Goal: Navigation & Orientation: Understand site structure

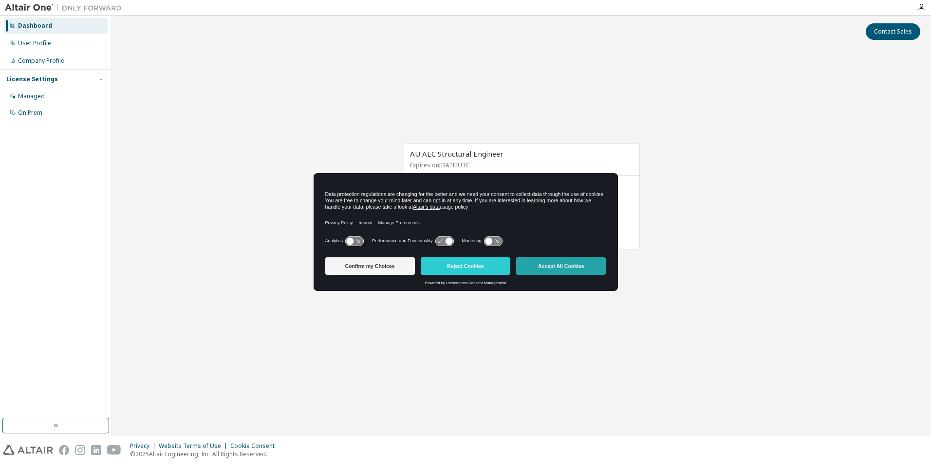
drag, startPoint x: 554, startPoint y: 241, endPoint x: 553, endPoint y: 259, distance: 18.5
click at [554, 246] on div "Analytics Performance and Functionality Marketing" at bounding box center [465, 243] width 281 height 19
click at [553, 260] on button "Accept All Cookies" at bounding box center [561, 267] width 90 height 18
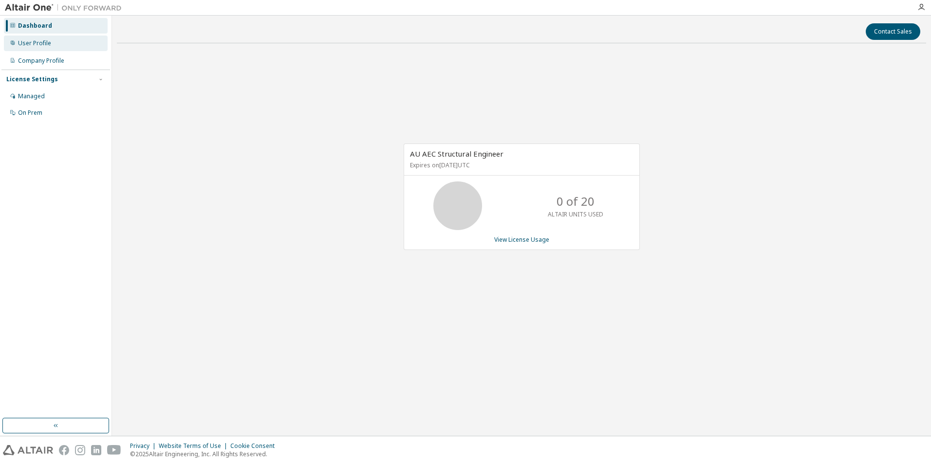
click at [57, 47] on div "User Profile" at bounding box center [56, 44] width 104 height 16
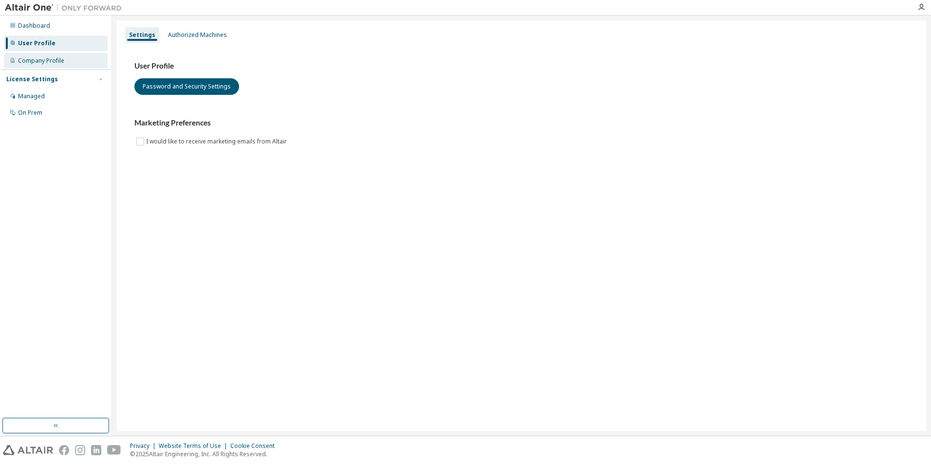
click at [52, 58] on div "Company Profile" at bounding box center [41, 61] width 46 height 8
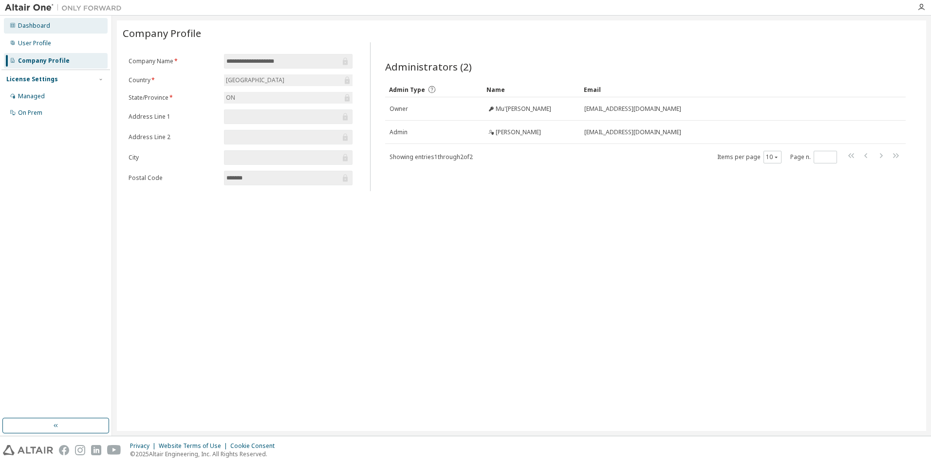
click at [52, 29] on div "Dashboard" at bounding box center [56, 26] width 104 height 16
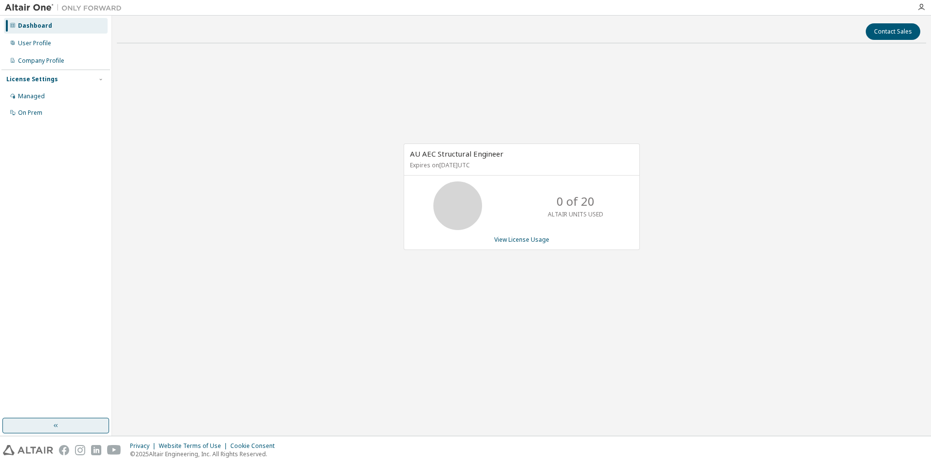
click at [64, 423] on button "button" at bounding box center [55, 426] width 107 height 16
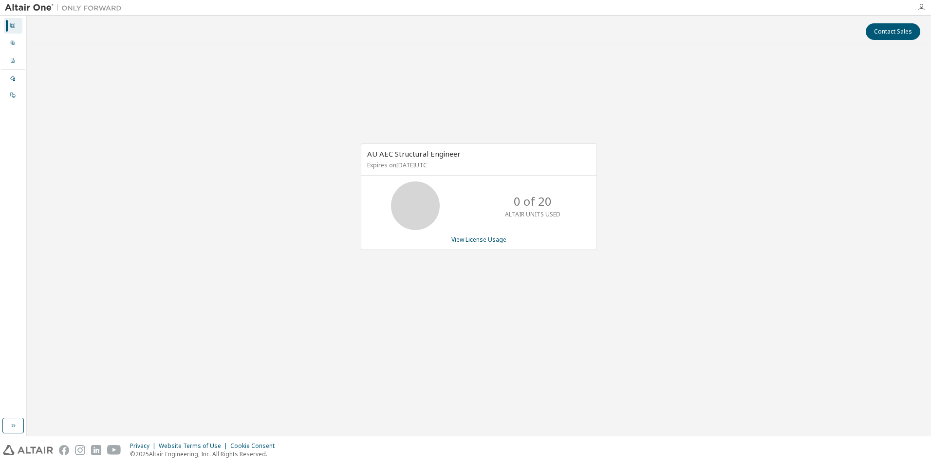
click at [920, 10] on icon "button" at bounding box center [921, 7] width 8 height 8
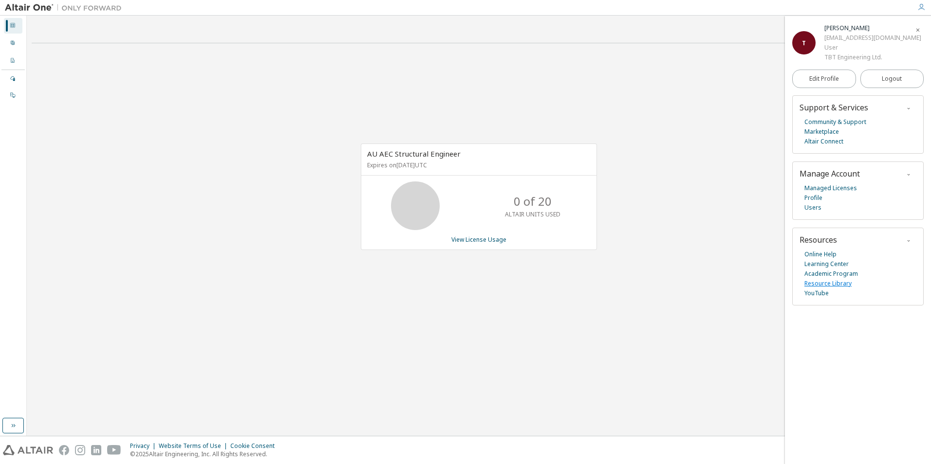
click at [821, 283] on link "Resource Library" at bounding box center [827, 284] width 47 height 10
click at [827, 129] on link "Marketplace" at bounding box center [821, 132] width 35 height 10
